Goal: Obtain resource: Obtain resource

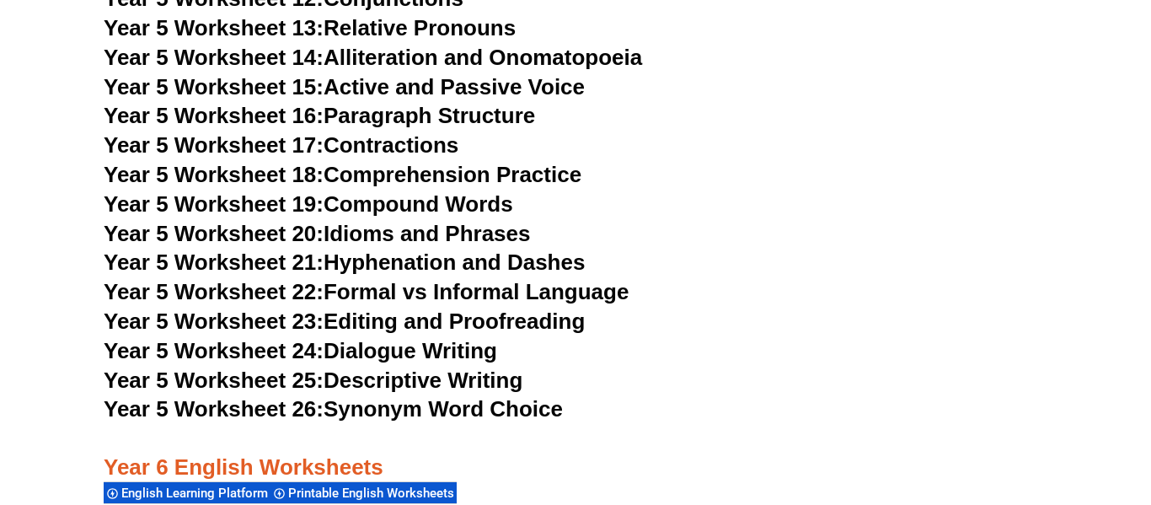
scroll to position [8927, 0]
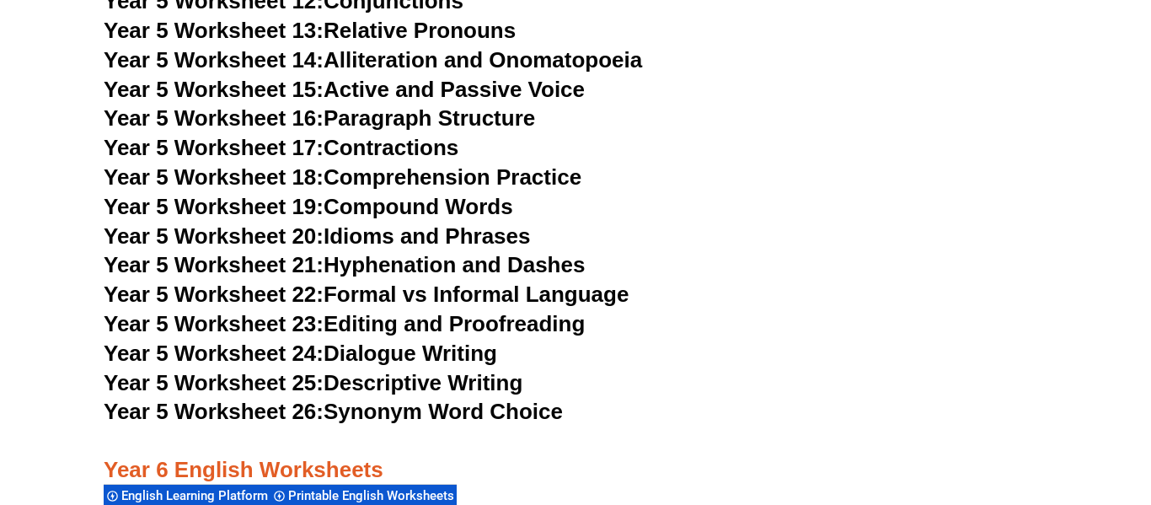
click at [407, 173] on link "Year 5 Worksheet 18: Comprehension Practice" at bounding box center [343, 176] width 478 height 25
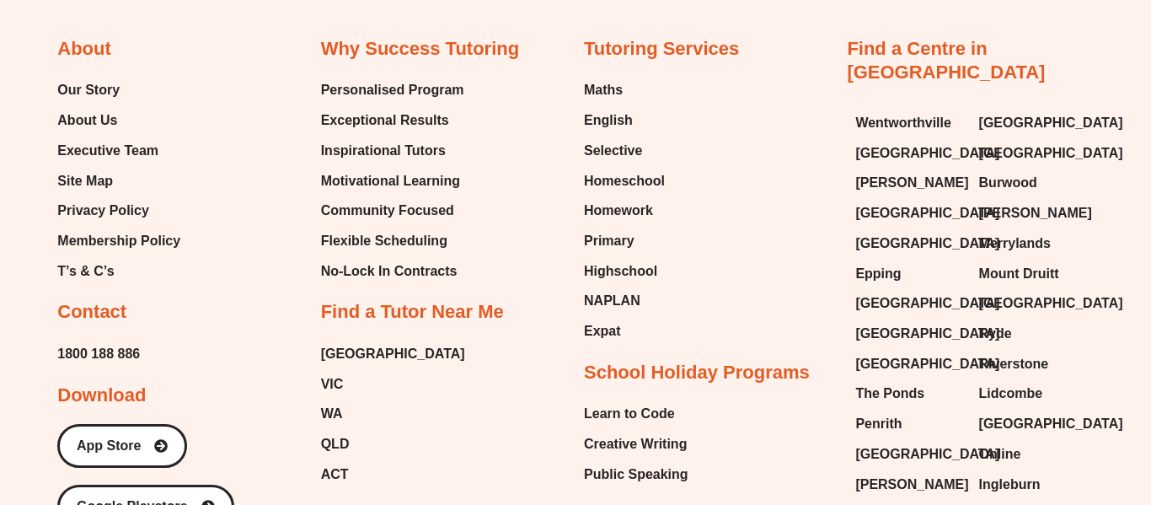
scroll to position [8851, 0]
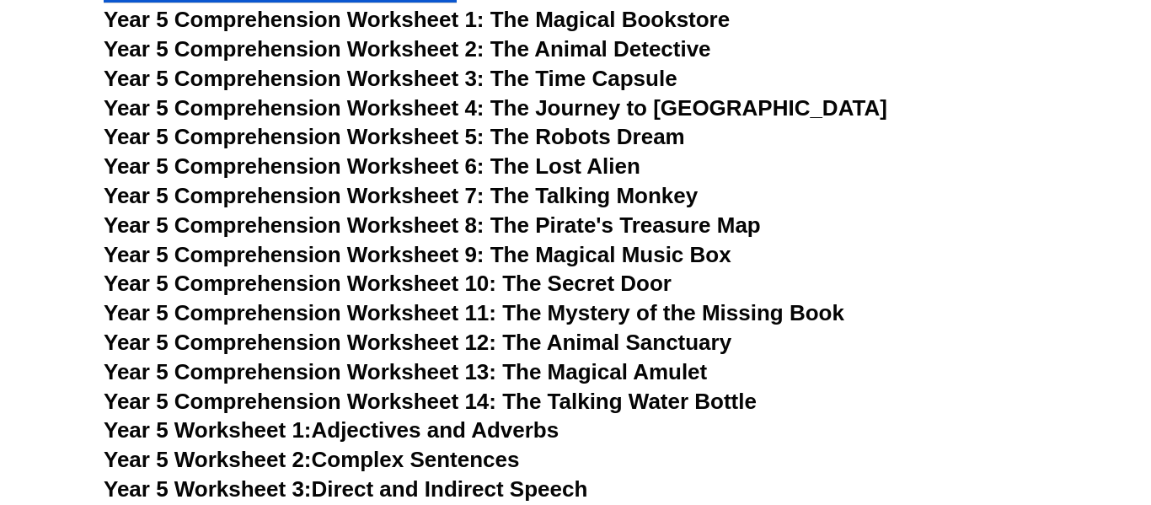
scroll to position [8170, 0]
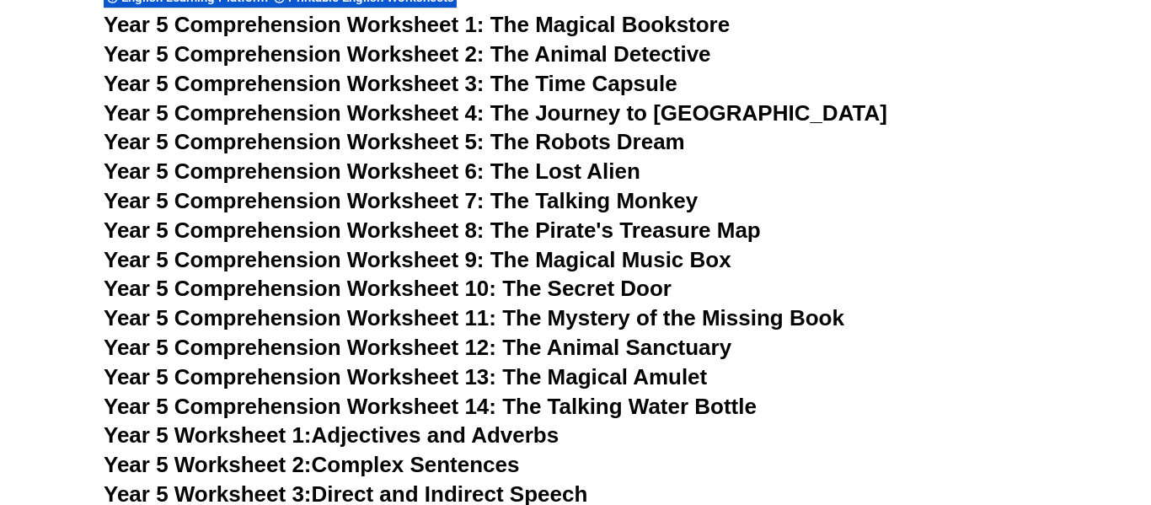
click at [523, 51] on span "Year 5 Comprehension Worksheet 2: The Animal Detective" at bounding box center [408, 53] width 608 height 25
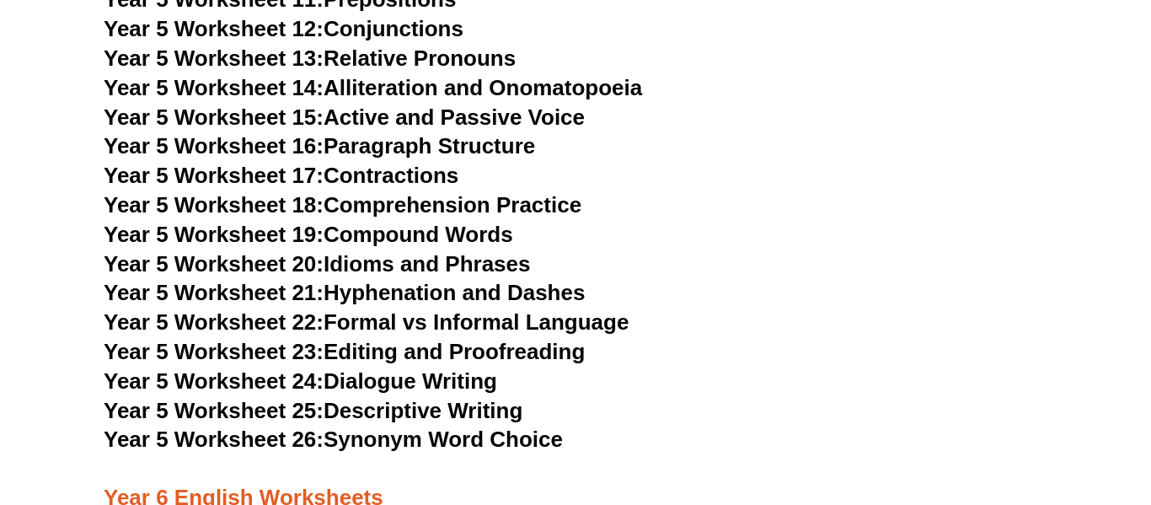
scroll to position [8900, 0]
click at [419, 346] on link "Year 5 Worksheet 23: Editing and Proofreading" at bounding box center [344, 350] width 481 height 25
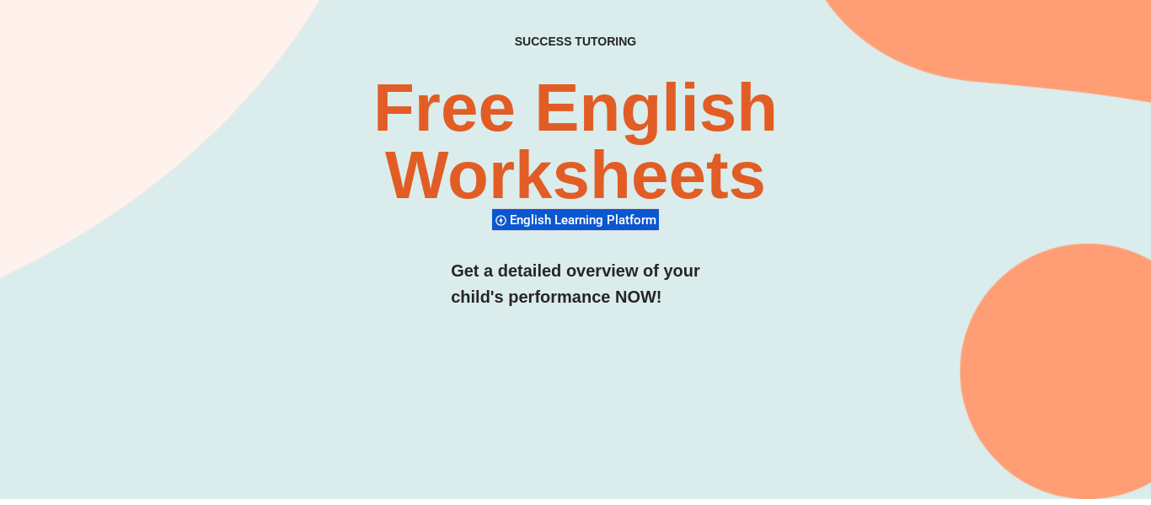
scroll to position [0, 0]
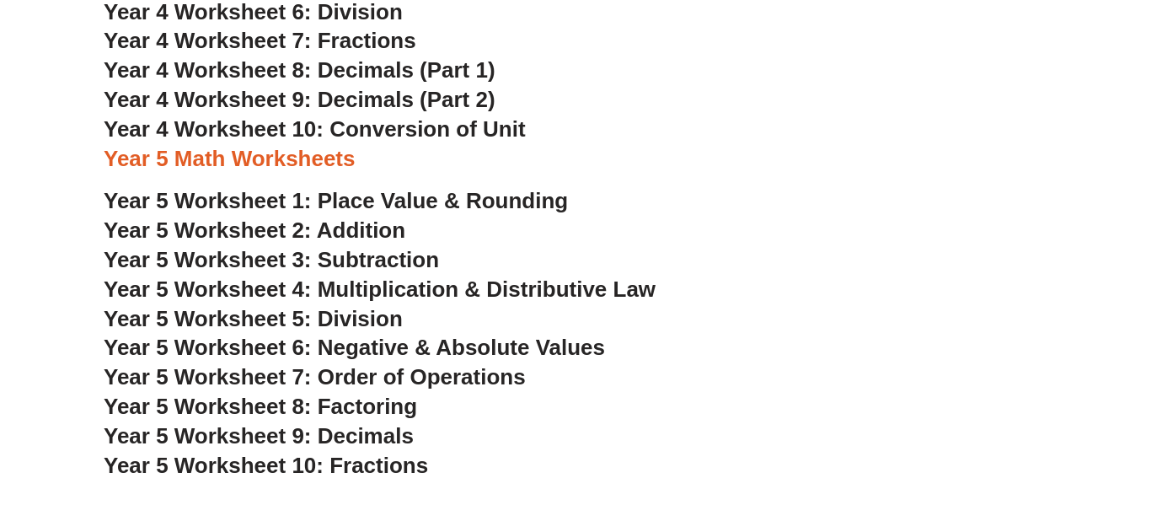
click at [450, 282] on span "Year 5 Worksheet 4: Multiplication & Distributive Law" at bounding box center [380, 288] width 552 height 25
